Goal: Book appointment/travel/reservation

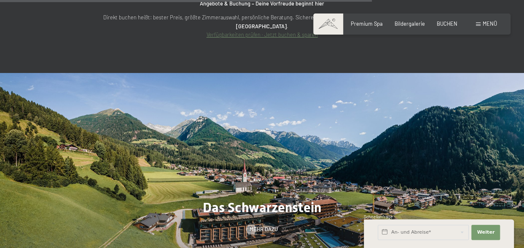
scroll to position [2654, 0]
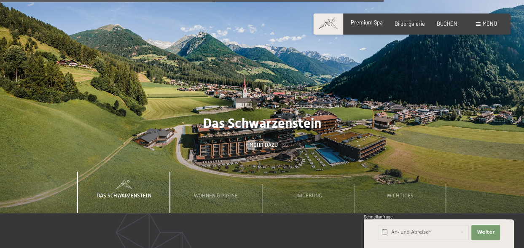
click at [376, 25] on span "Premium Spa" at bounding box center [367, 22] width 32 height 7
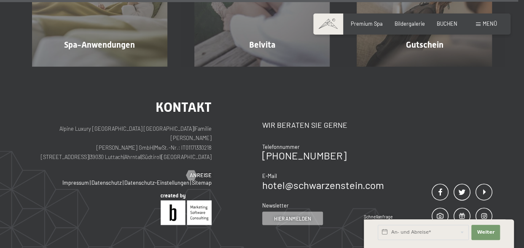
scroll to position [4129, 0]
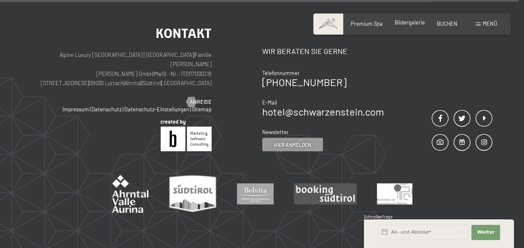
click at [406, 22] on span "Bildergalerie" at bounding box center [409, 22] width 30 height 7
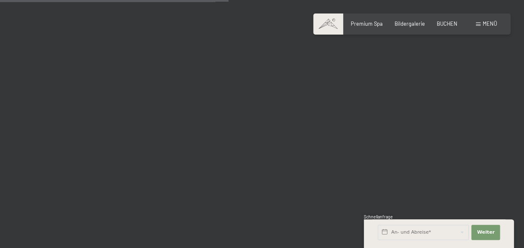
scroll to position [3329, 0]
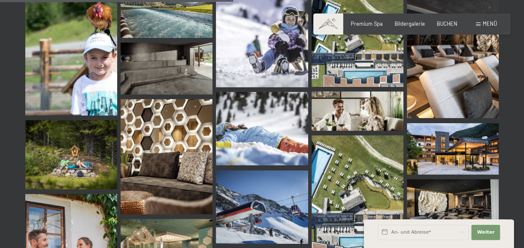
click at [443, 155] on img at bounding box center [453, 149] width 92 height 52
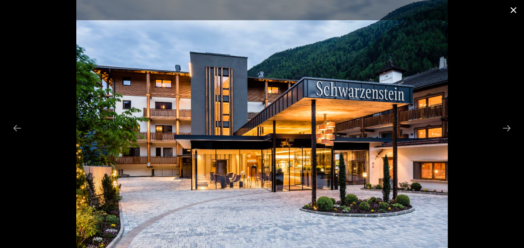
click at [515, 10] on button "Close gallery" at bounding box center [513, 10] width 21 height 20
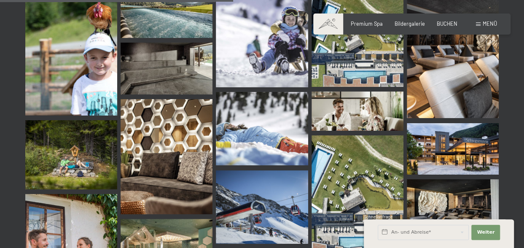
click at [332, 29] on span at bounding box center [328, 23] width 30 height 21
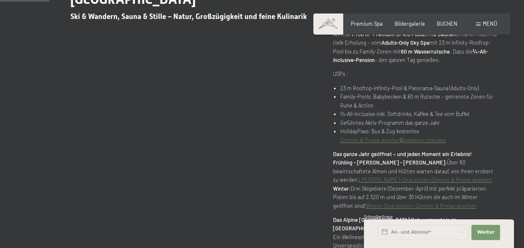
scroll to position [379, 0]
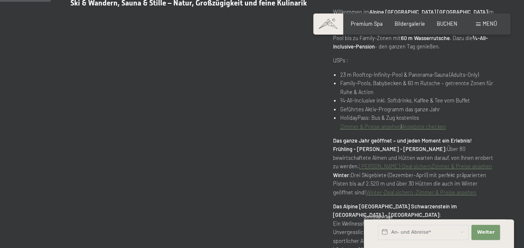
click at [394, 189] on link "Winter-Deal sichern ·" at bounding box center [391, 192] width 50 height 7
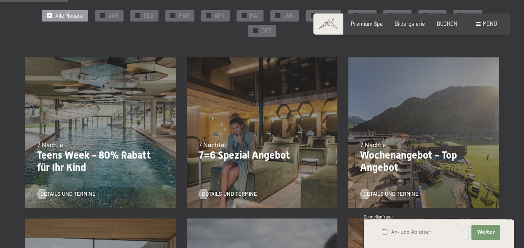
scroll to position [169, 0]
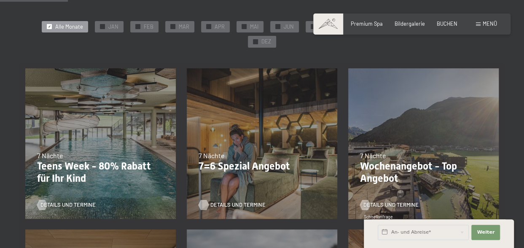
click at [233, 201] on span "Details und Termine" at bounding box center [237, 205] width 55 height 8
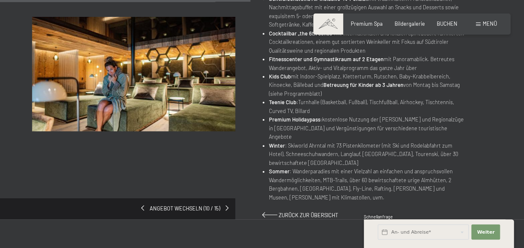
scroll to position [421, 0]
click at [227, 206] on span at bounding box center [228, 208] width 3 height 5
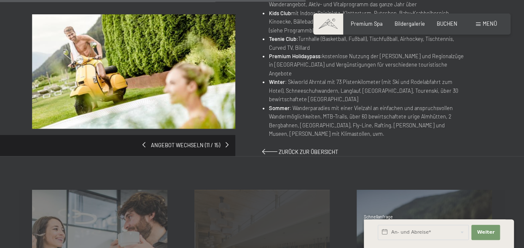
scroll to position [548, 0]
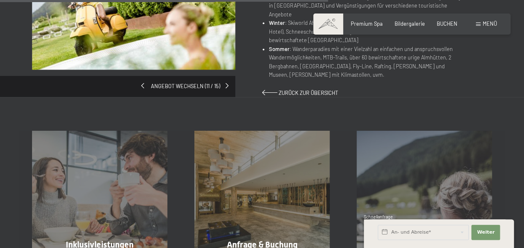
click at [144, 83] on span at bounding box center [142, 85] width 3 height 5
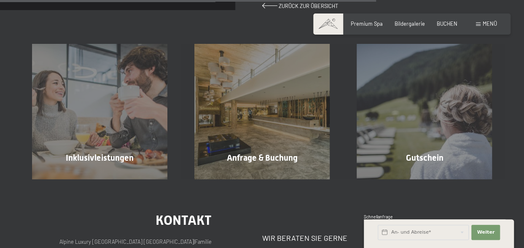
scroll to position [632, 0]
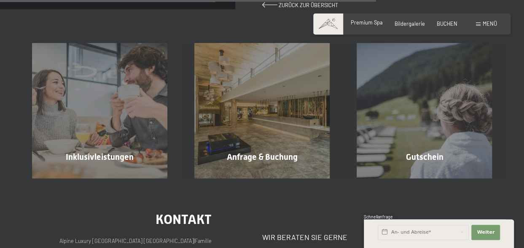
click at [372, 26] on div "Premium Spa" at bounding box center [367, 23] width 32 height 8
click at [372, 20] on span "Premium Spa" at bounding box center [367, 22] width 32 height 7
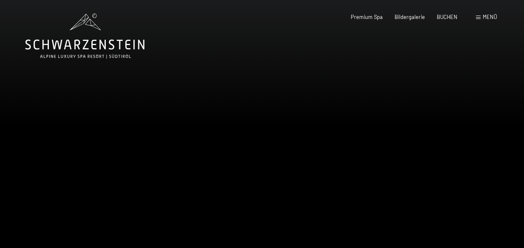
click at [328, 129] on div at bounding box center [393, 137] width 262 height 274
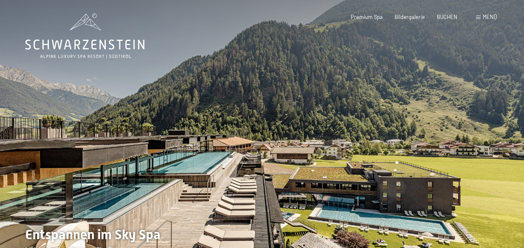
click at [334, 132] on div at bounding box center [393, 137] width 262 height 274
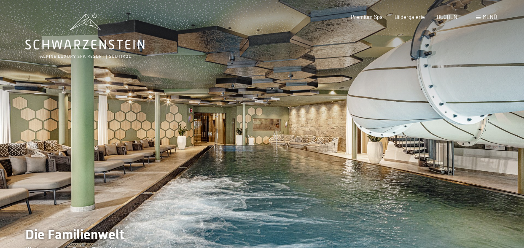
click at [334, 131] on div at bounding box center [393, 137] width 262 height 274
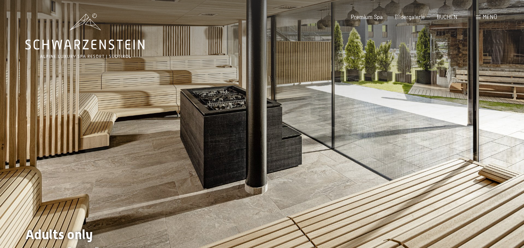
click at [334, 131] on div at bounding box center [393, 137] width 262 height 274
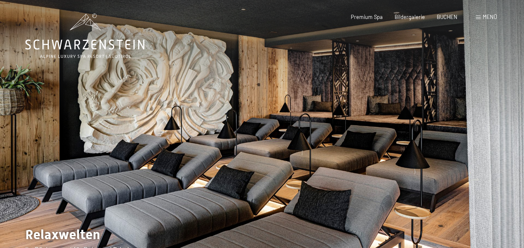
click at [335, 130] on div at bounding box center [393, 137] width 262 height 274
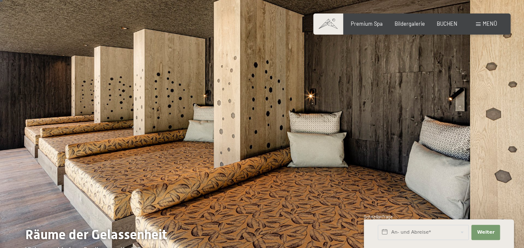
scroll to position [42, 0]
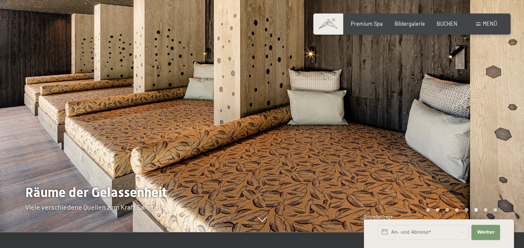
click at [339, 130] on div at bounding box center [393, 95] width 262 height 274
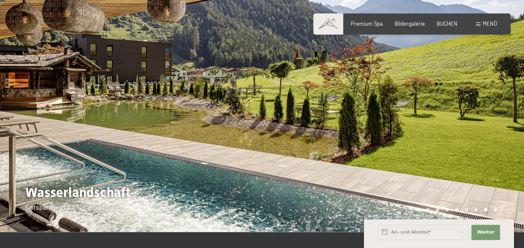
click at [339, 131] on div at bounding box center [393, 95] width 262 height 274
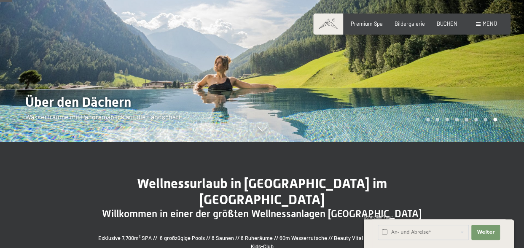
scroll to position [84, 0]
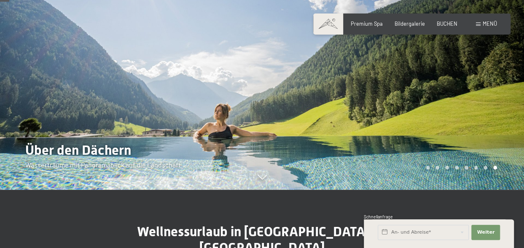
click at [337, 133] on div at bounding box center [393, 53] width 262 height 274
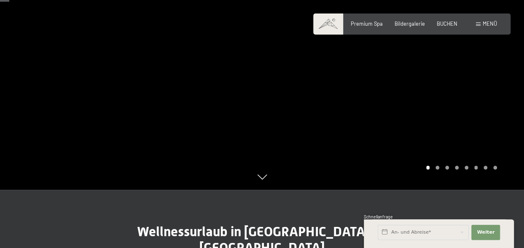
click at [335, 133] on div at bounding box center [393, 53] width 262 height 274
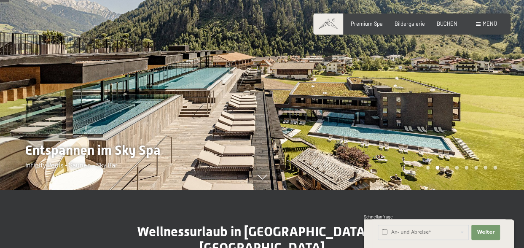
click at [336, 133] on div at bounding box center [393, 53] width 262 height 274
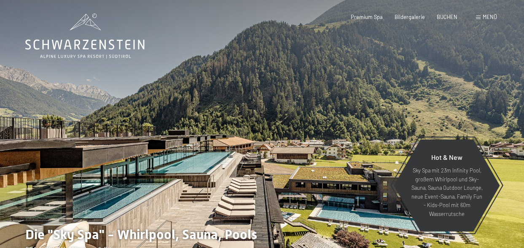
click at [486, 19] on span "Menü" at bounding box center [489, 16] width 14 height 7
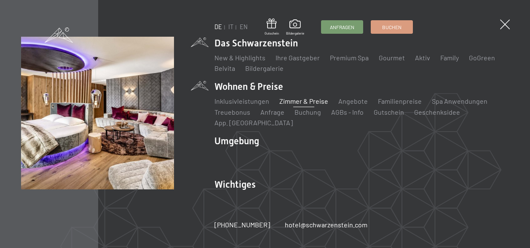
click at [295, 101] on link "Zimmer & Preise" at bounding box center [303, 101] width 49 height 8
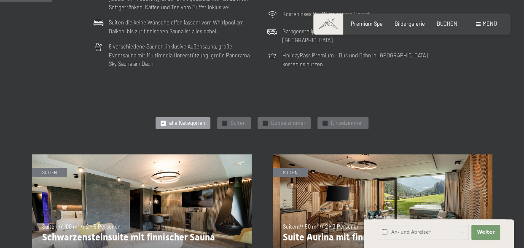
scroll to position [295, 0]
click at [289, 122] on span "Doppelzimmer" at bounding box center [288, 123] width 35 height 8
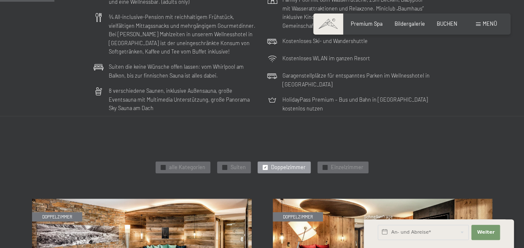
scroll to position [253, 0]
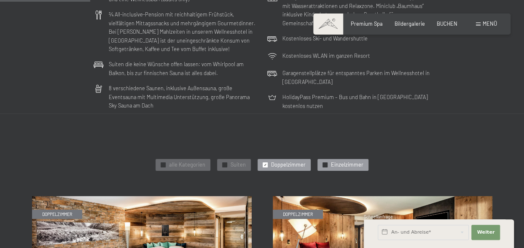
click at [345, 166] on span "Einzelzimmer" at bounding box center [347, 165] width 32 height 8
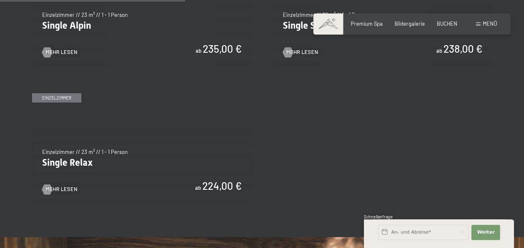
scroll to position [506, 0]
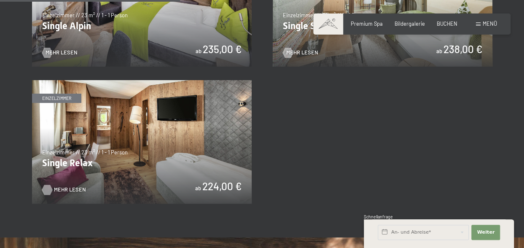
click at [62, 187] on span "Mehr Lesen" at bounding box center [70, 190] width 32 height 8
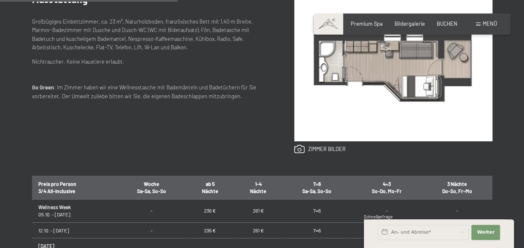
scroll to position [421, 0]
